Goal: Task Accomplishment & Management: Complete application form

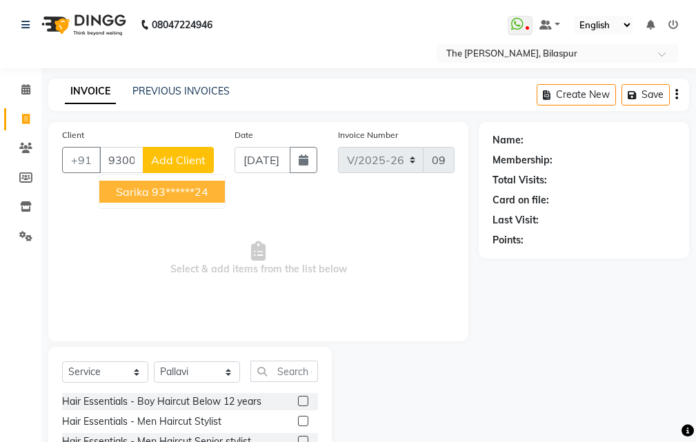
select select "6473"
select select "service"
select select "63556"
click at [196, 194] on ngb-highlight "93******24" at bounding box center [180, 192] width 57 height 14
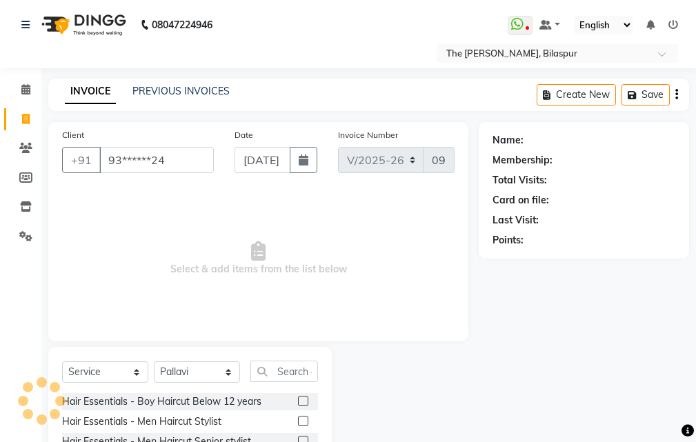
type input "93******24"
select select "1: Object"
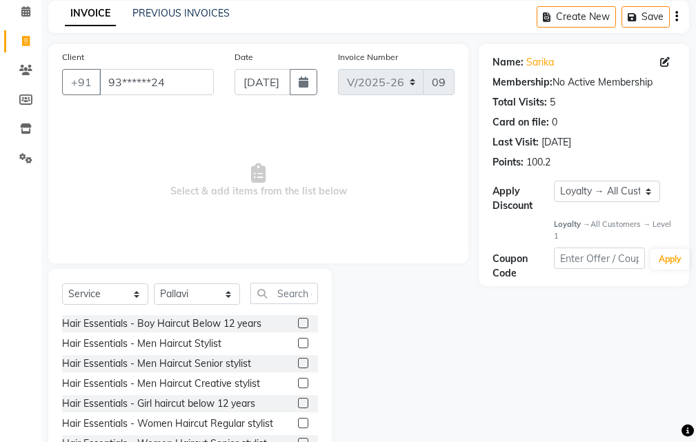
scroll to position [129, 0]
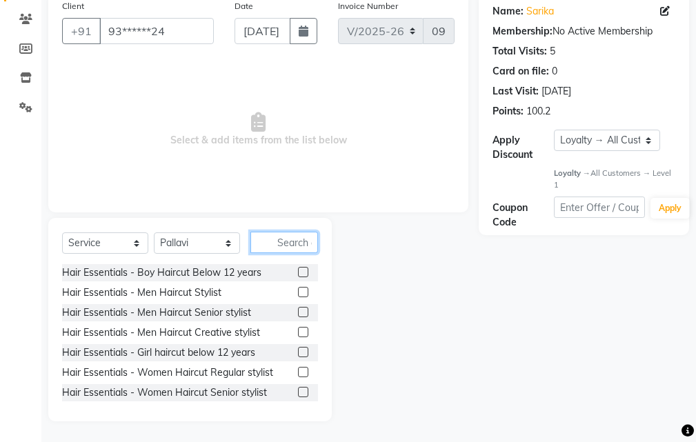
click at [292, 241] on input "text" at bounding box center [284, 242] width 68 height 21
click at [298, 393] on label at bounding box center [303, 392] width 10 height 10
click at [298, 393] on input "checkbox" at bounding box center [302, 392] width 9 height 9
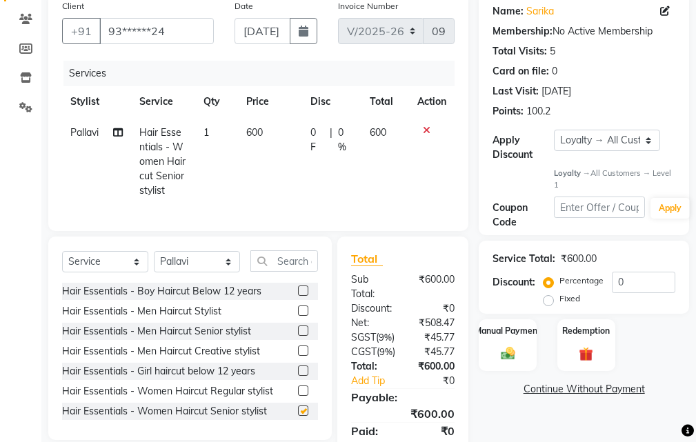
checkbox input "false"
click at [636, 286] on input "0" at bounding box center [643, 282] width 63 height 21
click at [514, 360] on img at bounding box center [507, 353] width 23 height 17
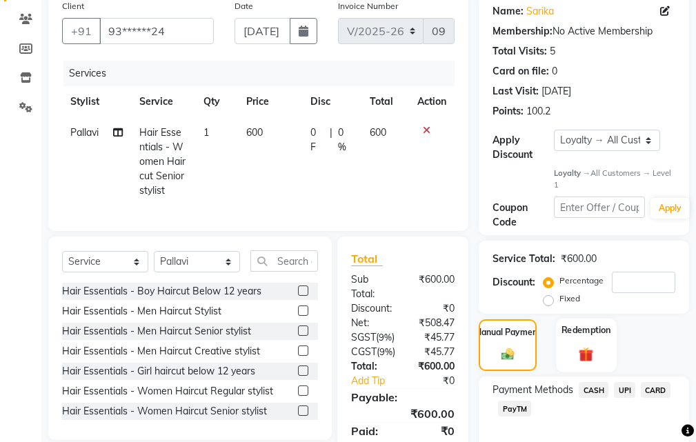
click at [594, 349] on img at bounding box center [585, 354] width 23 height 18
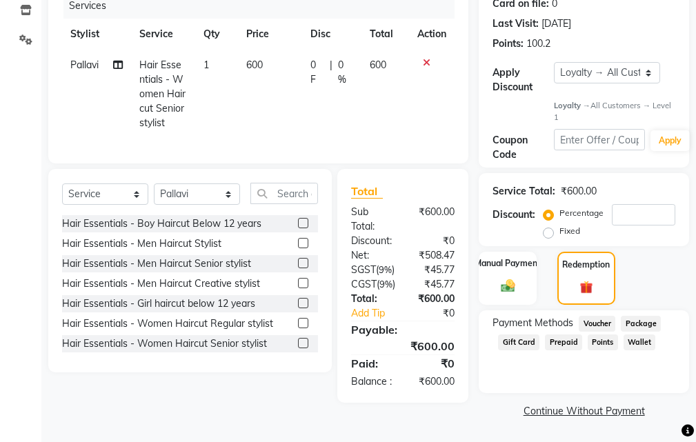
scroll to position [232, 0]
click at [596, 334] on span "Points" at bounding box center [602, 342] width 30 height 16
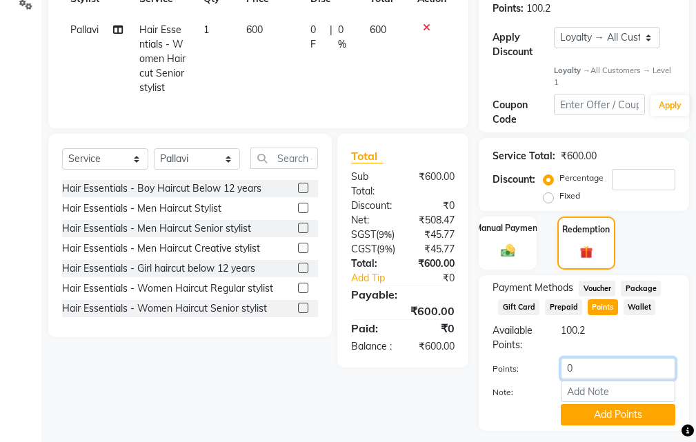
click at [603, 368] on input "0" at bounding box center [617, 368] width 114 height 21
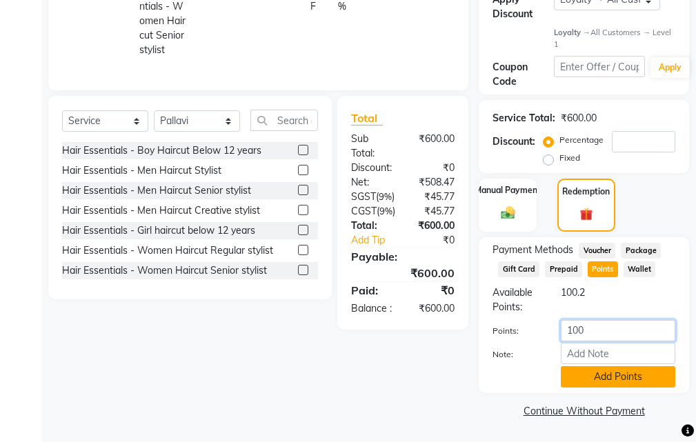
type input "100"
click at [613, 378] on button "Add Points" at bounding box center [617, 376] width 114 height 21
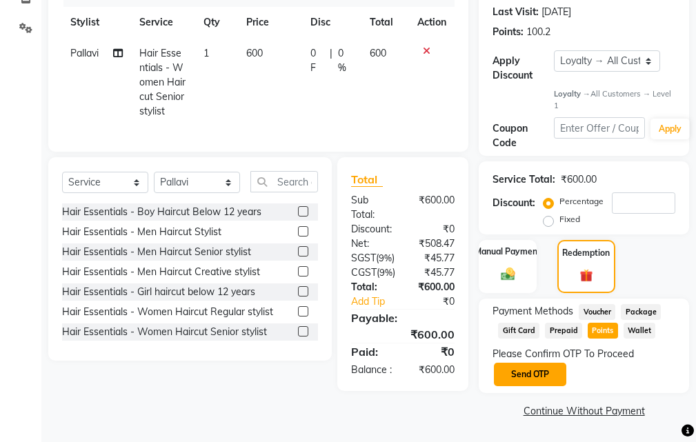
click at [538, 363] on button "Send OTP" at bounding box center [530, 374] width 72 height 23
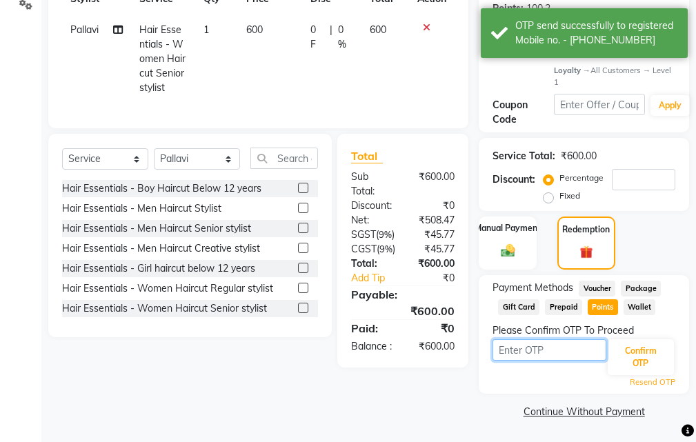
click at [537, 347] on input "text" at bounding box center [549, 349] width 114 height 21
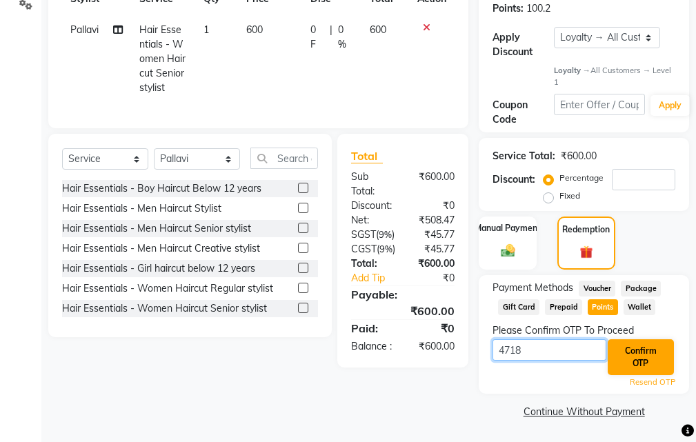
type input "4718"
click at [645, 352] on button "Confirm OTP" at bounding box center [640, 357] width 66 height 36
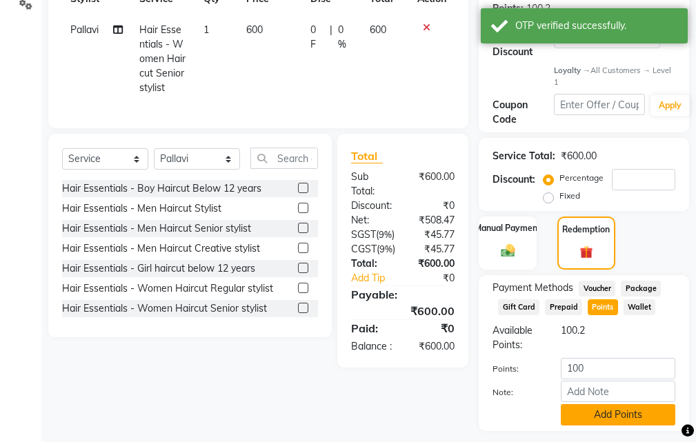
click at [627, 412] on button "Add Points" at bounding box center [617, 414] width 114 height 21
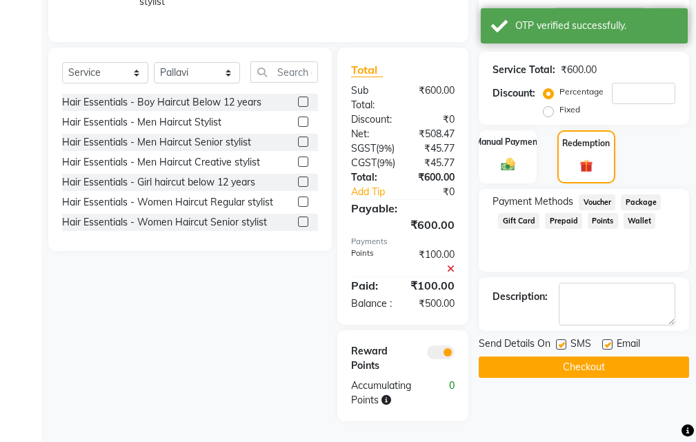
scroll to position [372, 0]
click at [512, 156] on img at bounding box center [507, 164] width 23 height 17
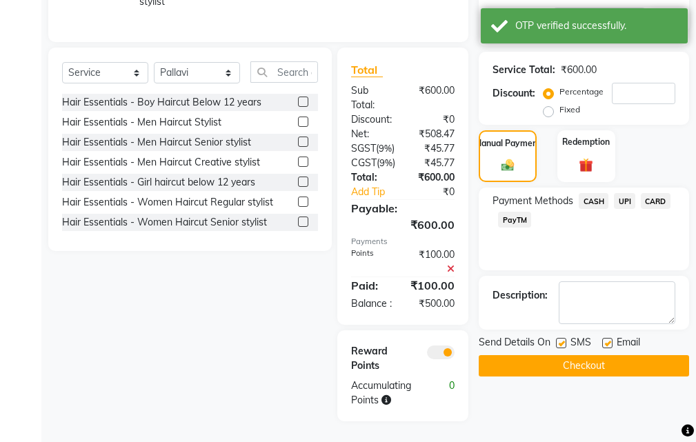
click at [607, 193] on span "CASH" at bounding box center [593, 201] width 30 height 16
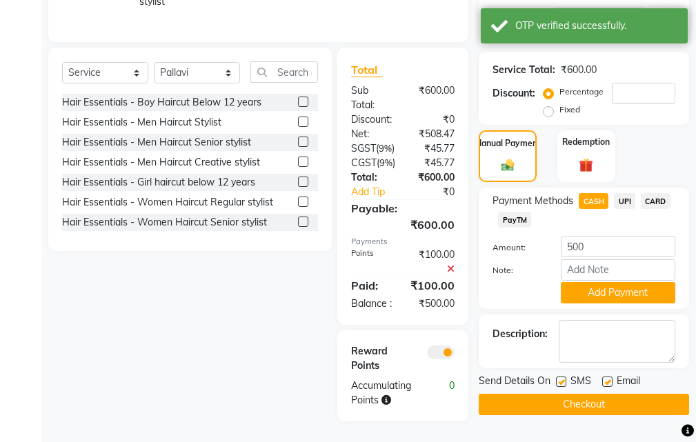
click at [602, 282] on button "Add Payment" at bounding box center [617, 292] width 114 height 21
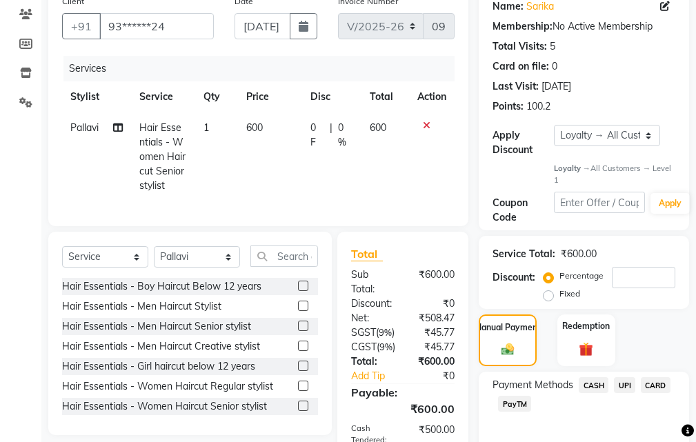
scroll to position [30, 0]
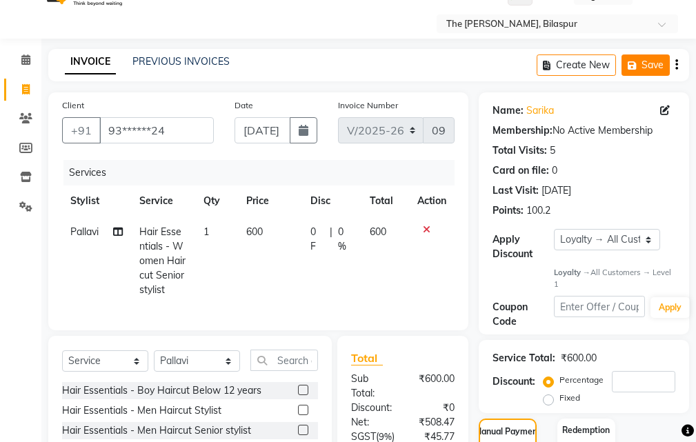
click at [647, 72] on button "Save" at bounding box center [645, 64] width 48 height 21
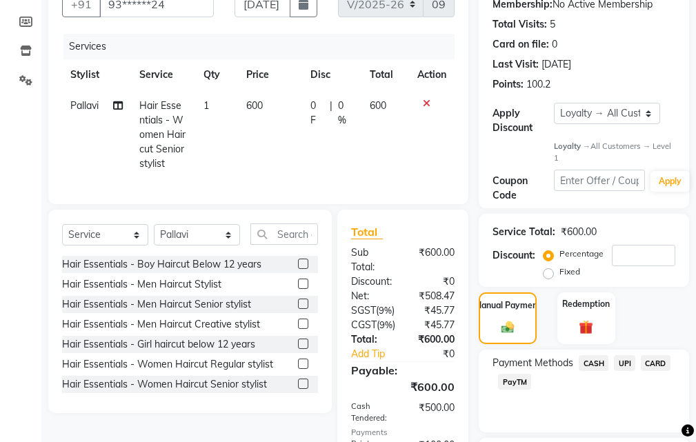
scroll to position [374, 0]
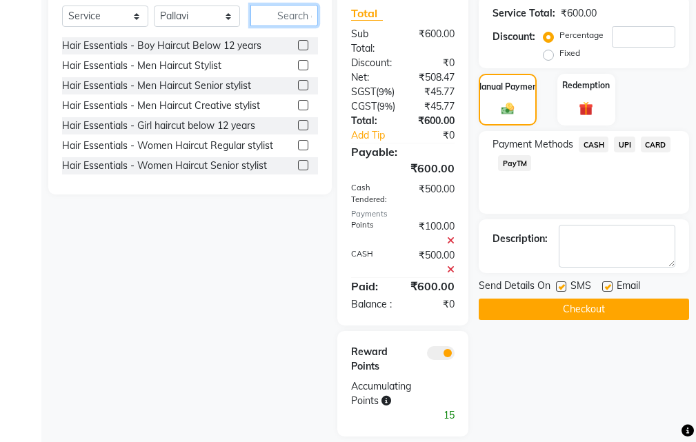
click at [283, 26] on input "text" at bounding box center [284, 15] width 68 height 21
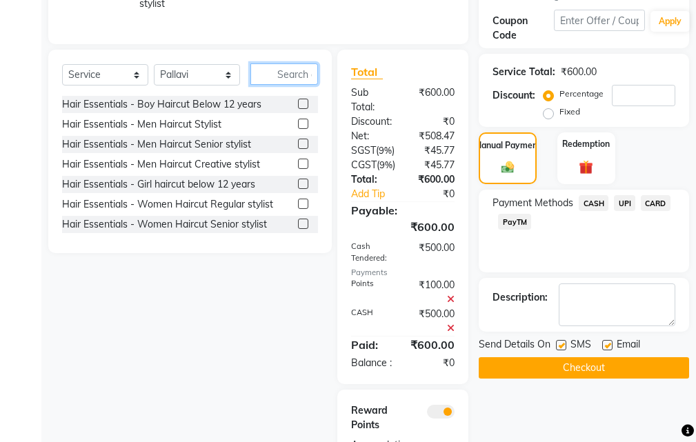
scroll to position [236, 0]
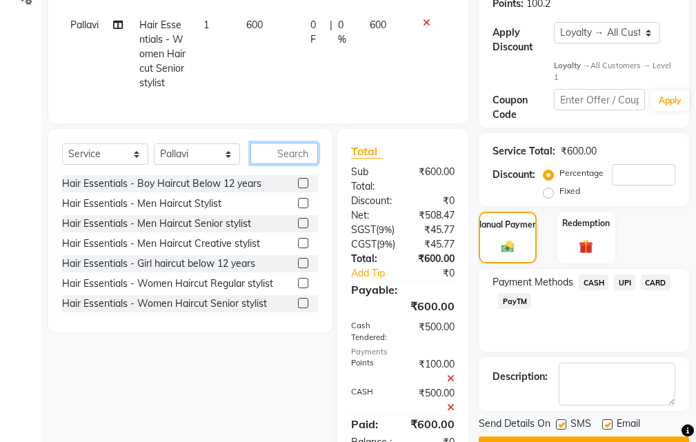
click at [301, 164] on input "text" at bounding box center [284, 153] width 68 height 21
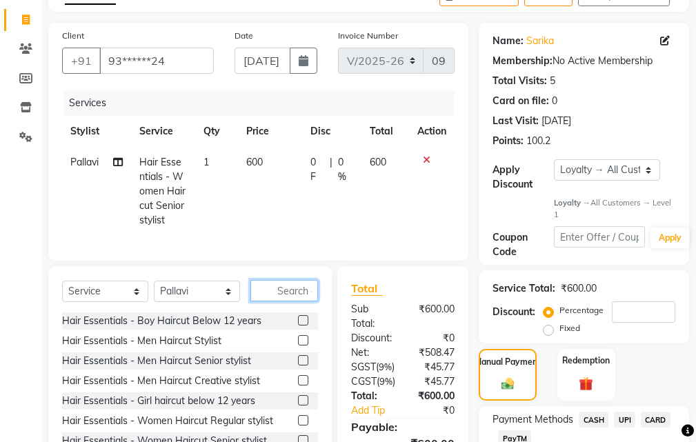
scroll to position [99, 0]
click at [285, 301] on input "text" at bounding box center [284, 291] width 68 height 21
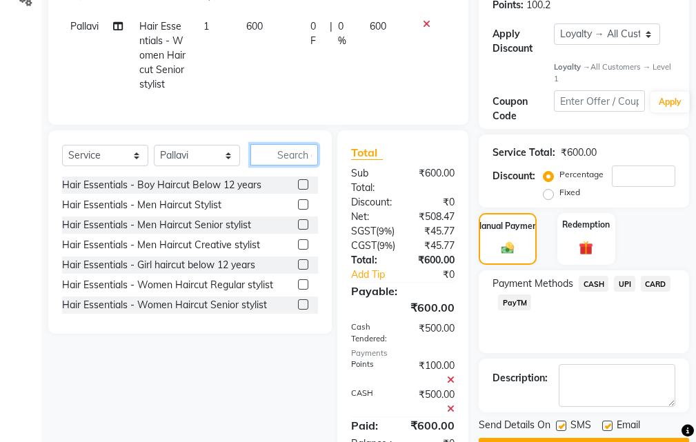
scroll to position [236, 0]
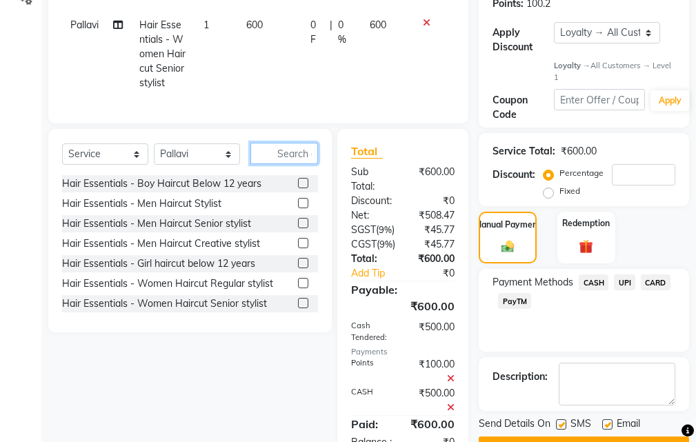
click at [279, 160] on input "text" at bounding box center [284, 153] width 68 height 21
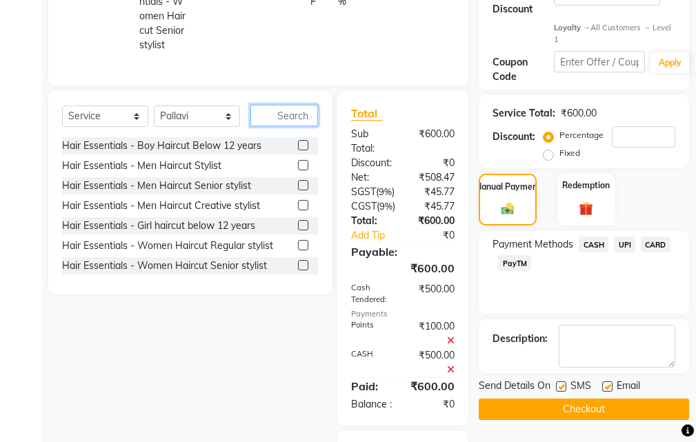
scroll to position [276, 0]
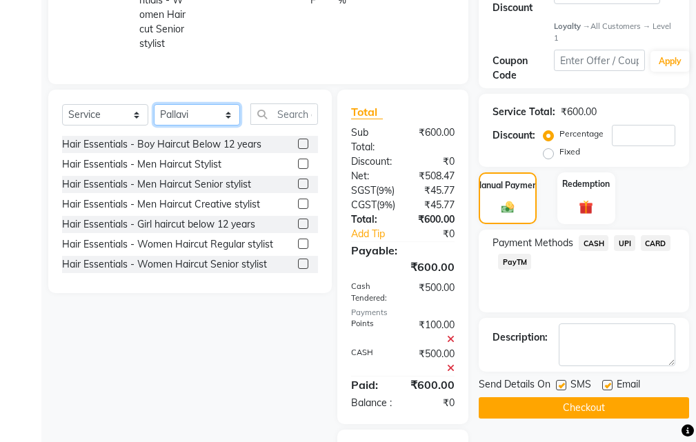
click at [219, 123] on select "Select Stylist Manager [PERSON_NAME][GEOGRAPHIC_DATA] [GEOGRAPHIC_DATA][PERSON_…" at bounding box center [197, 114] width 86 height 21
select select "88211"
click at [154, 114] on select "Select Stylist Manager [PERSON_NAME][GEOGRAPHIC_DATA] [GEOGRAPHIC_DATA][PERSON_…" at bounding box center [197, 114] width 86 height 21
click at [298, 269] on label at bounding box center [303, 264] width 10 height 10
click at [298, 269] on input "checkbox" at bounding box center [302, 264] width 9 height 9
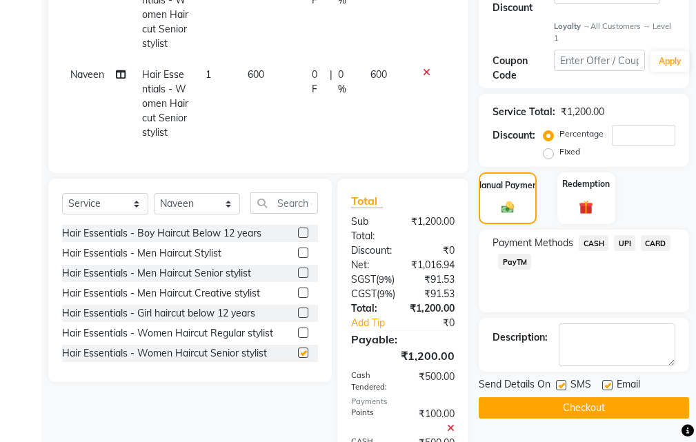
checkbox input "false"
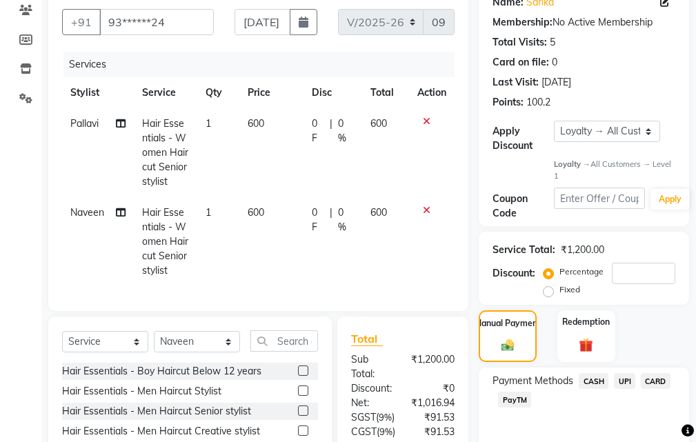
click at [427, 121] on icon at bounding box center [427, 122] width 8 height 10
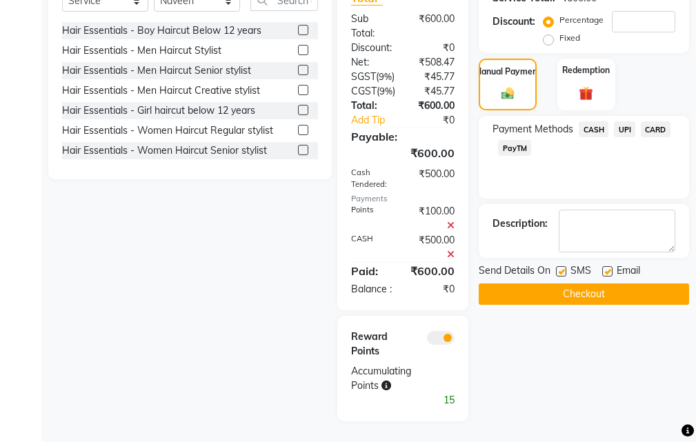
scroll to position [345, 0]
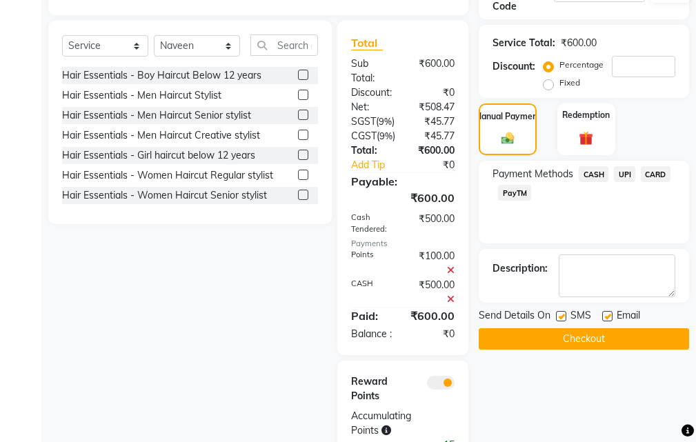
click at [598, 174] on span "CASH" at bounding box center [593, 174] width 30 height 16
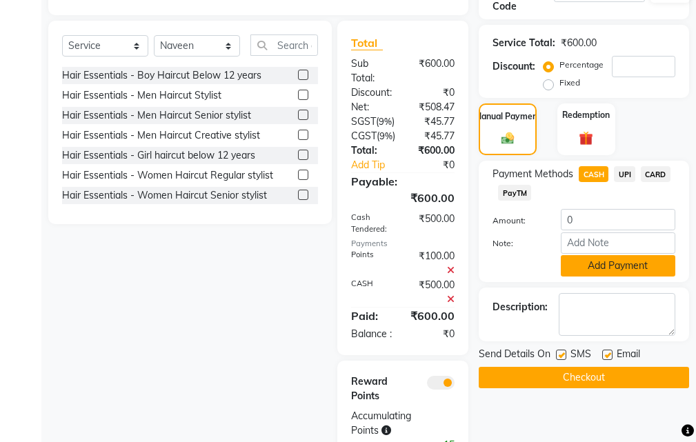
click at [595, 263] on button "Add Payment" at bounding box center [617, 265] width 114 height 21
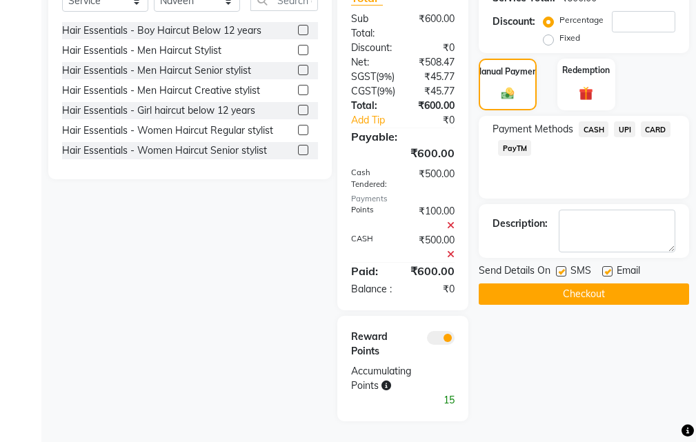
scroll to position [414, 0]
click at [562, 283] on button "Checkout" at bounding box center [583, 293] width 210 height 21
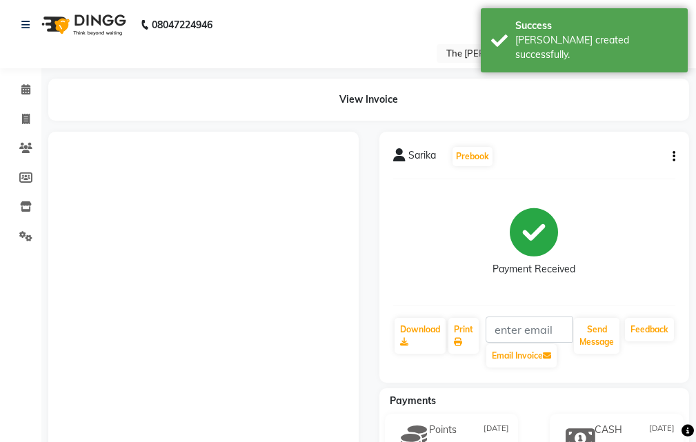
select select "service"
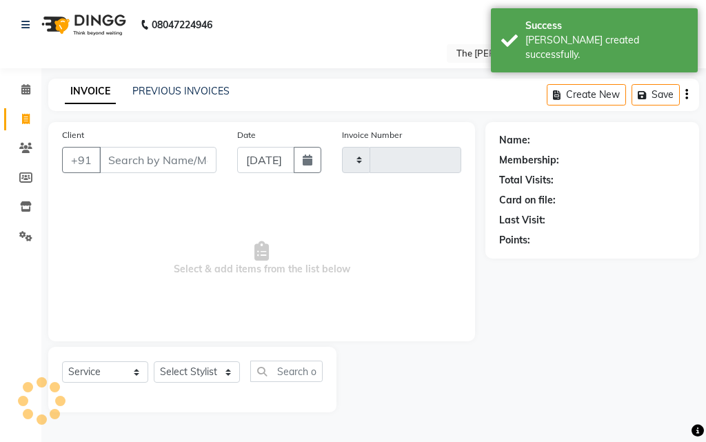
type input "0917"
select select "6473"
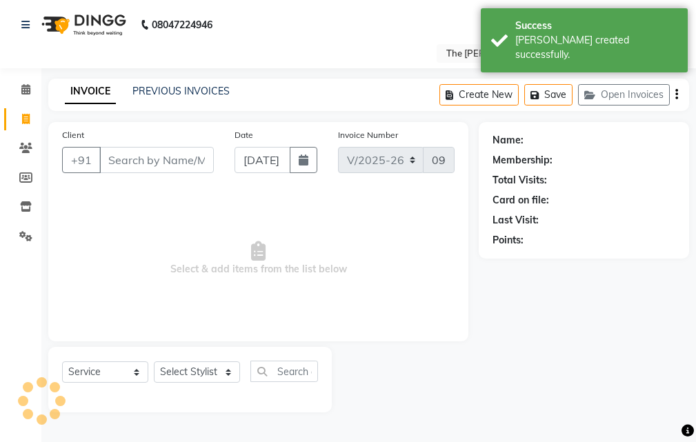
select select "63556"
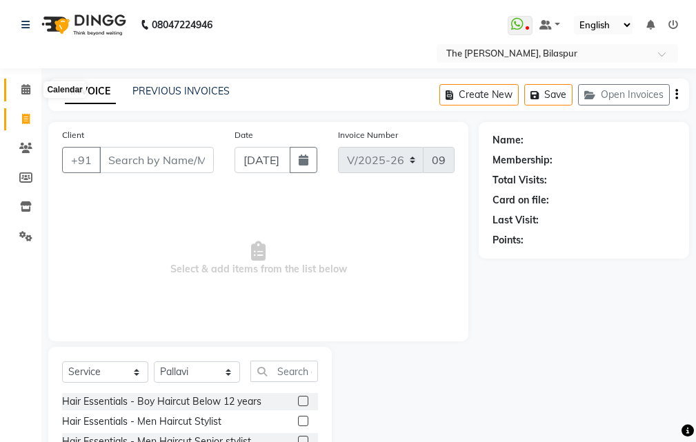
click at [26, 91] on icon at bounding box center [25, 89] width 9 height 10
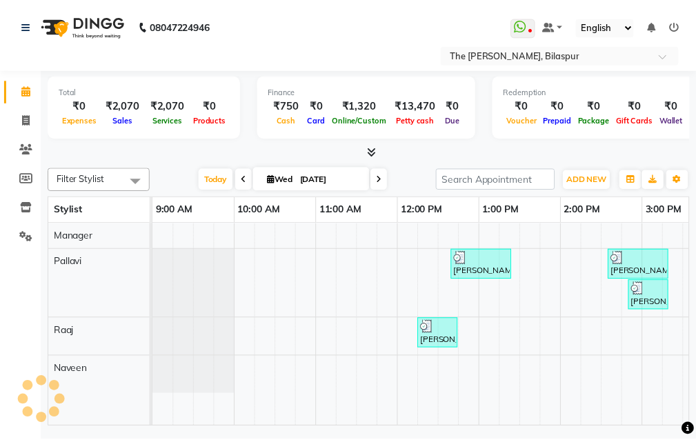
scroll to position [0, 532]
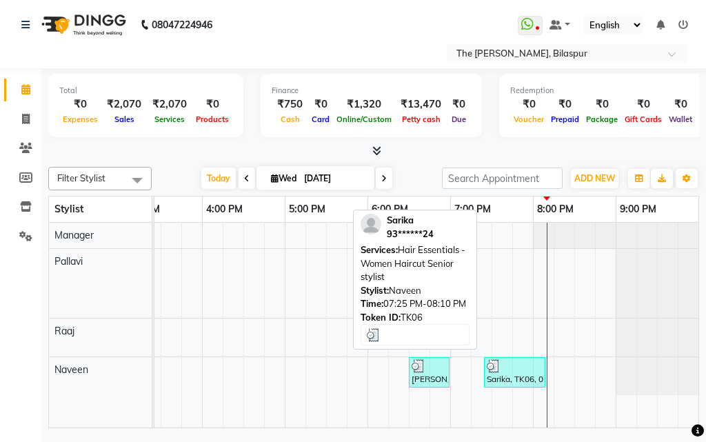
click at [517, 375] on div "Sarika, TK06, 07:25 PM-08:10 PM, Hair Essentials - Women Haircut Senior stylist" at bounding box center [514, 372] width 59 height 26
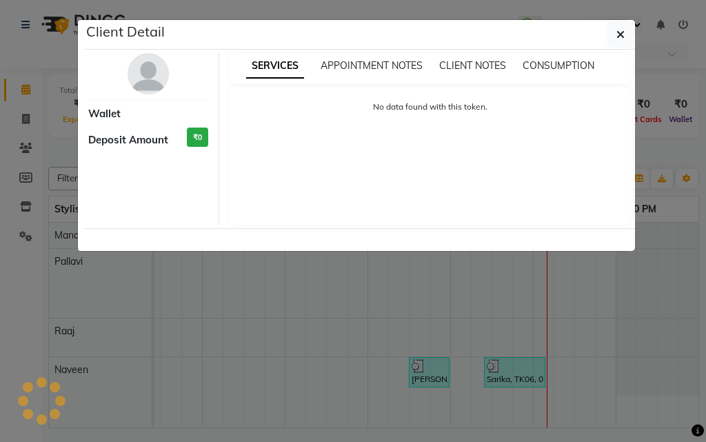
select select "3"
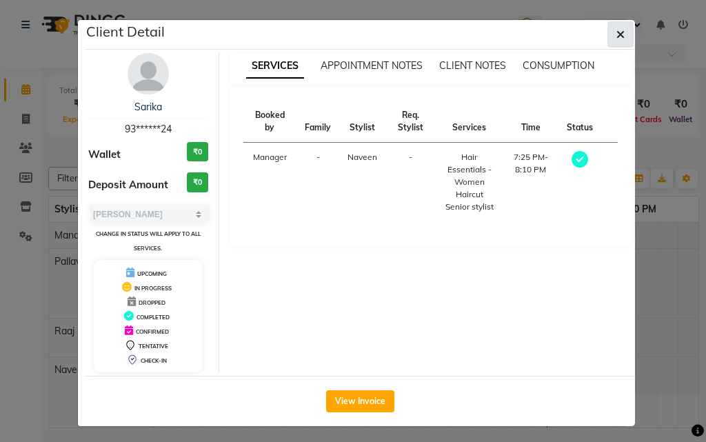
click at [616, 37] on icon "button" at bounding box center [620, 34] width 8 height 11
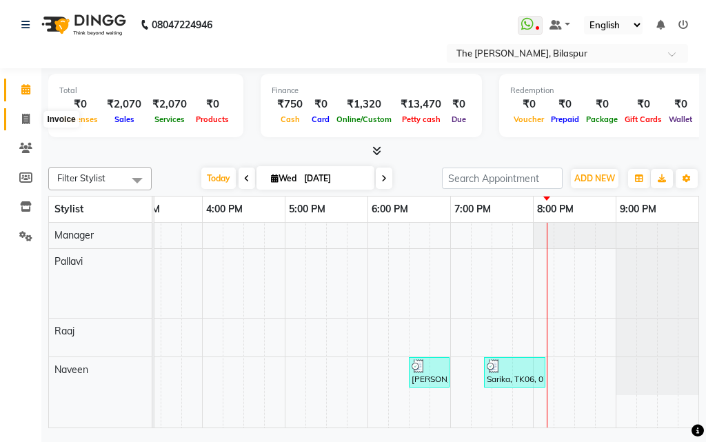
click at [31, 122] on span at bounding box center [26, 120] width 24 height 16
select select "service"
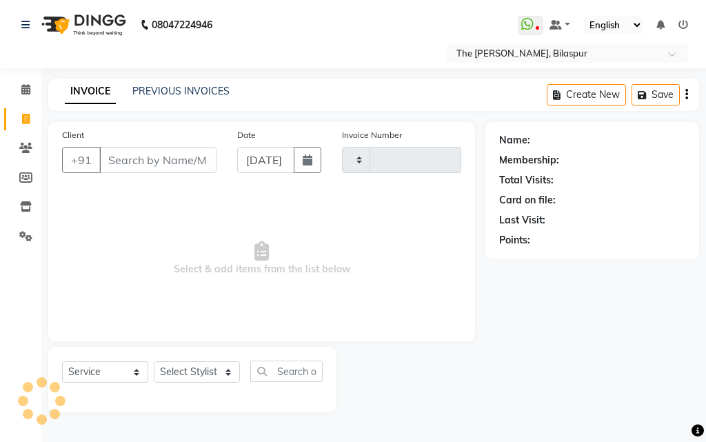
type input "0917"
select select "6473"
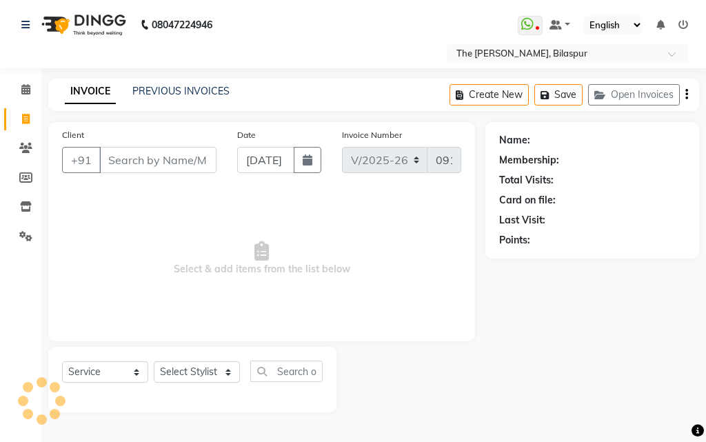
click at [180, 164] on input "Client" at bounding box center [157, 160] width 117 height 26
type input "sa"
select select "63556"
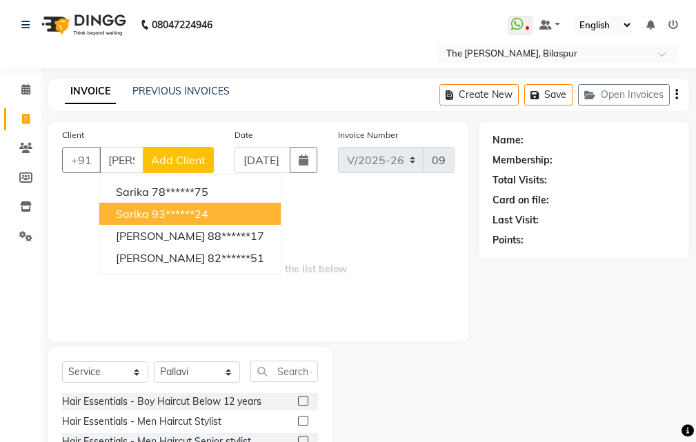
click at [184, 206] on button "Sarika 93******24" at bounding box center [189, 214] width 181 height 22
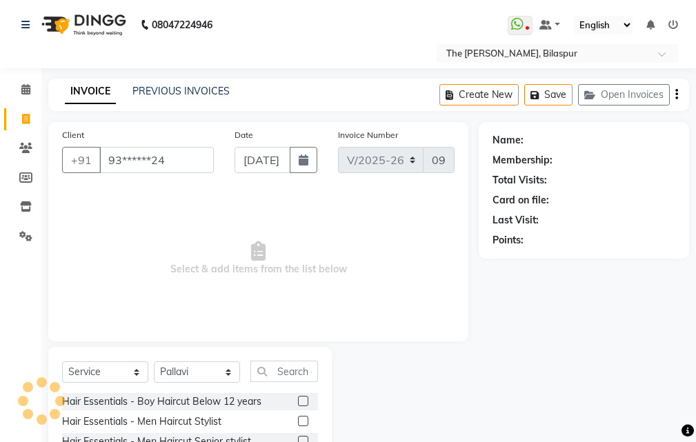
type input "93******24"
select select "1: Object"
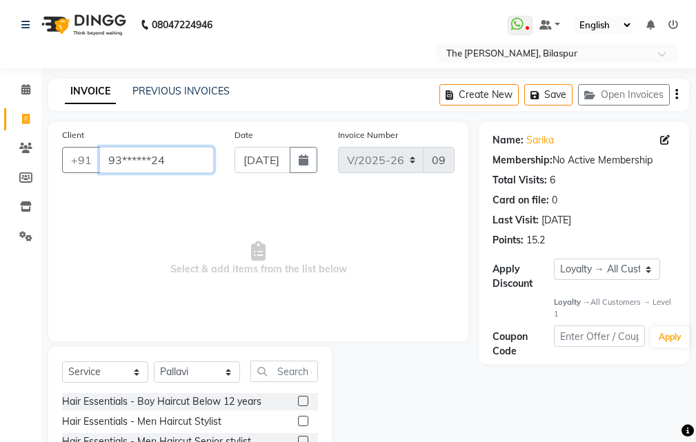
click at [186, 159] on input "93******24" at bounding box center [156, 160] width 114 height 26
type input "9"
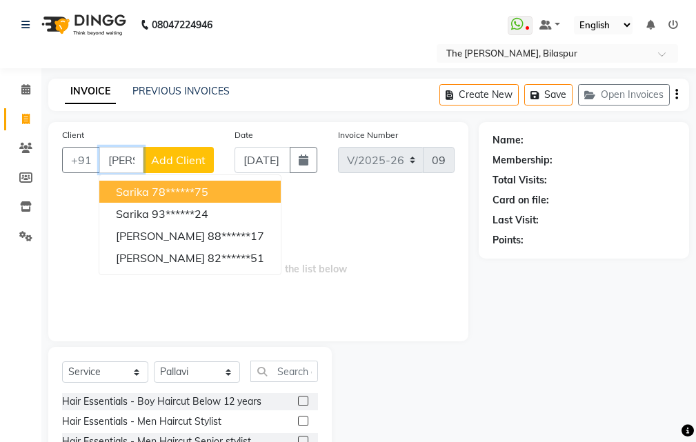
click at [183, 190] on ngb-highlight "78******75" at bounding box center [180, 192] width 57 height 14
type input "78******75"
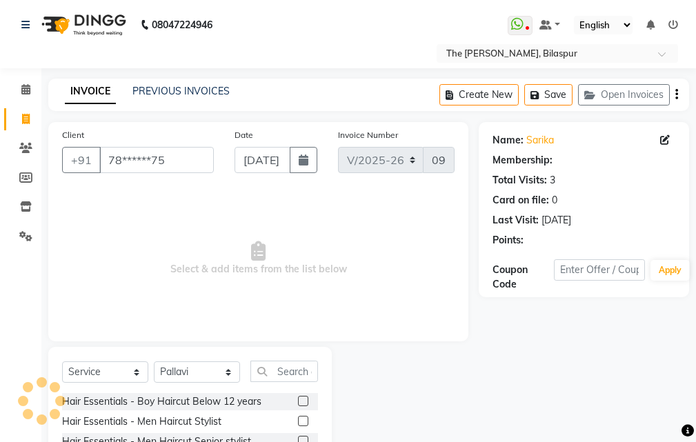
select select "1: Object"
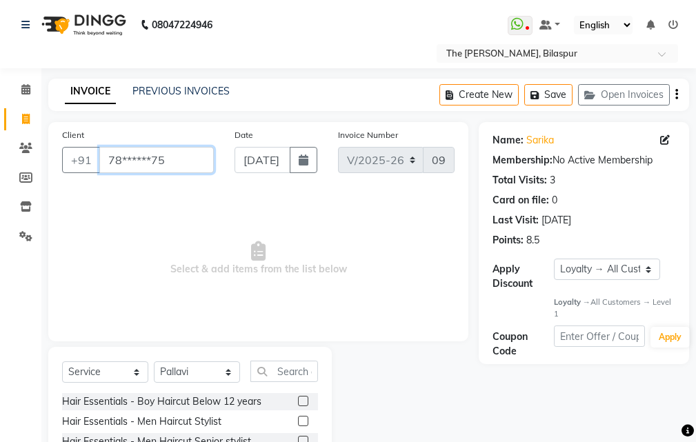
click at [176, 161] on input "78******75" at bounding box center [156, 160] width 114 height 26
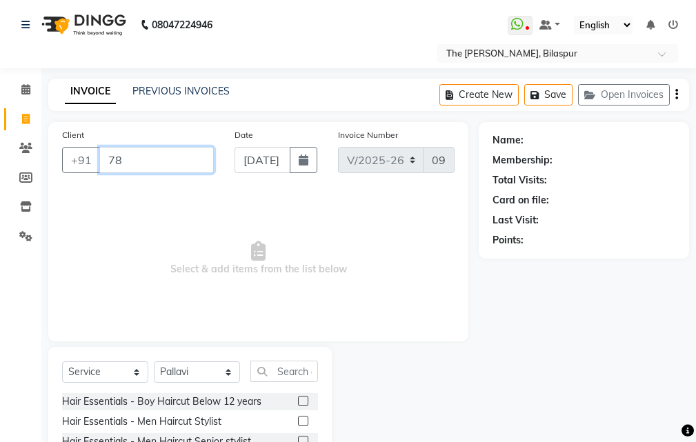
type input "7"
click at [29, 92] on icon at bounding box center [25, 89] width 9 height 10
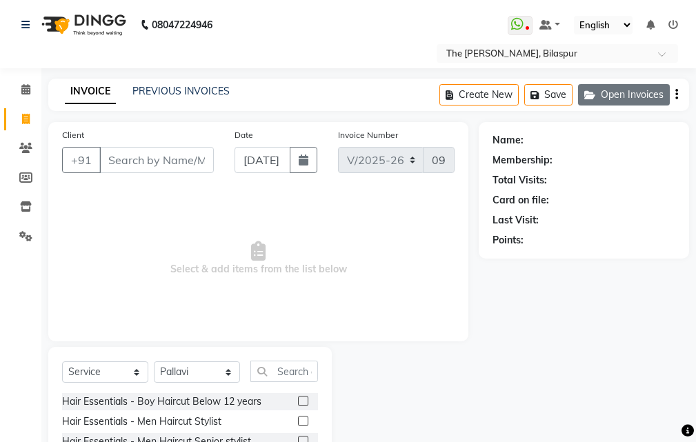
click at [607, 95] on button "Open Invoices" at bounding box center [624, 94] width 92 height 21
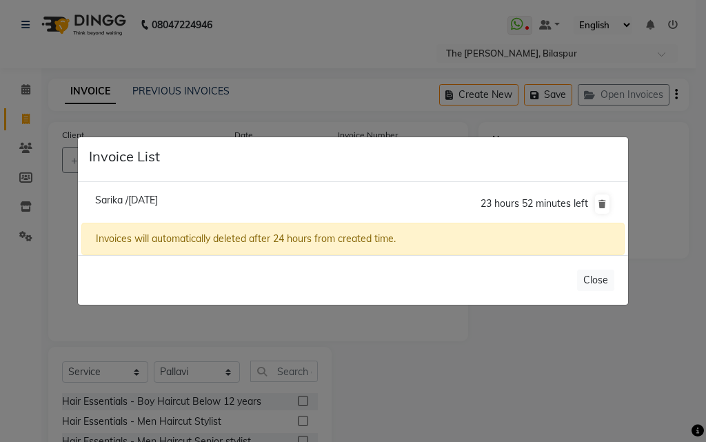
click at [158, 202] on span "Sarika /[DATE]" at bounding box center [126, 200] width 63 height 12
type input "93******24"
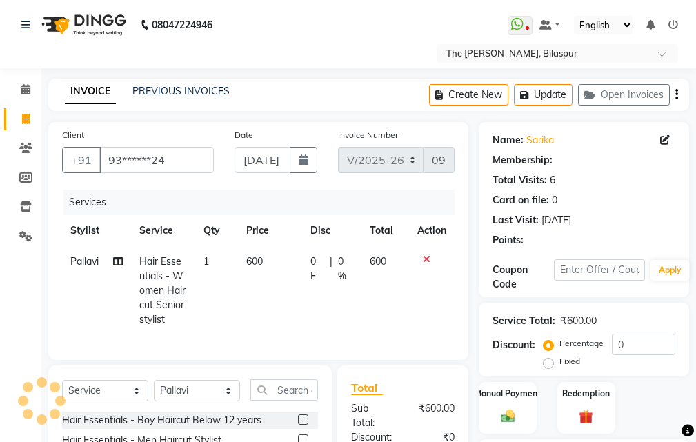
select select "1: Object"
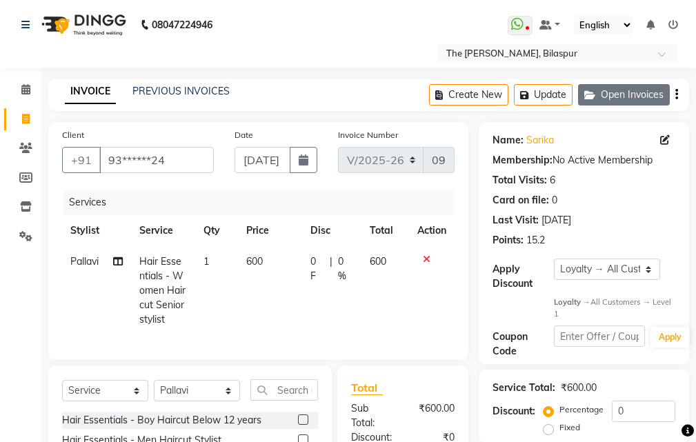
click at [618, 101] on button "Open Invoices" at bounding box center [624, 94] width 92 height 21
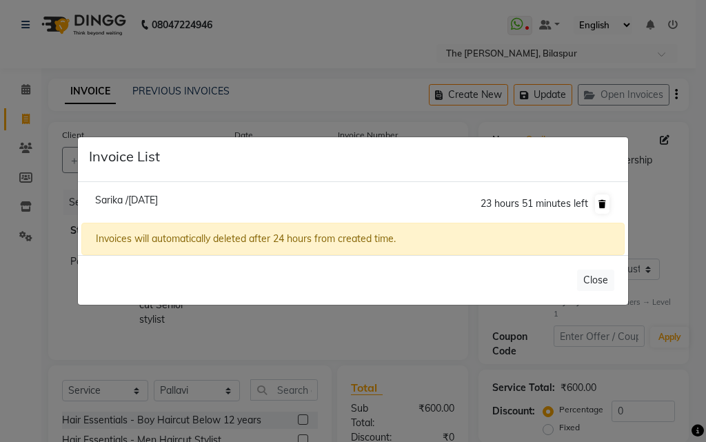
click at [601, 204] on icon at bounding box center [602, 204] width 8 height 8
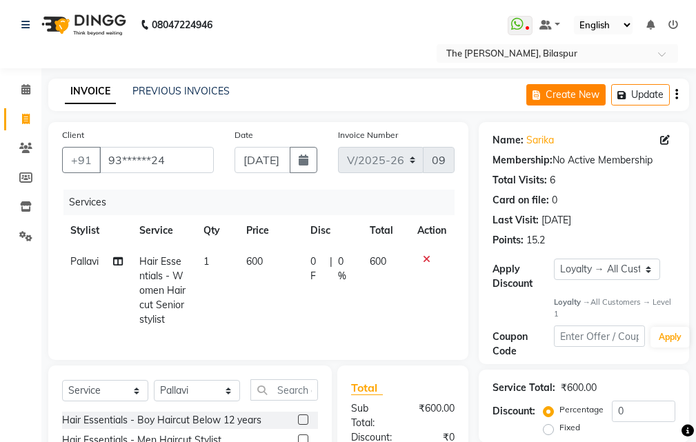
click at [561, 92] on button "Create New" at bounding box center [565, 94] width 79 height 21
select select "service"
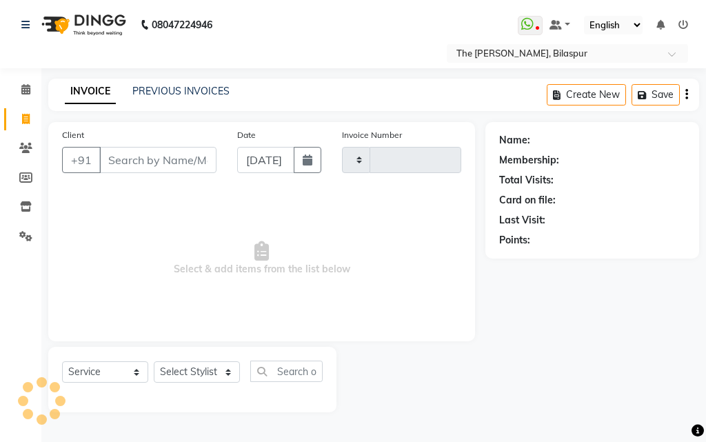
type input "0917"
select select "6473"
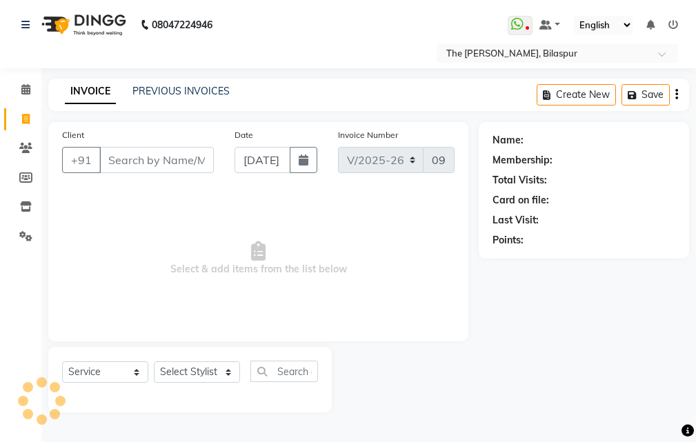
select select "63556"
